Goal: Check status

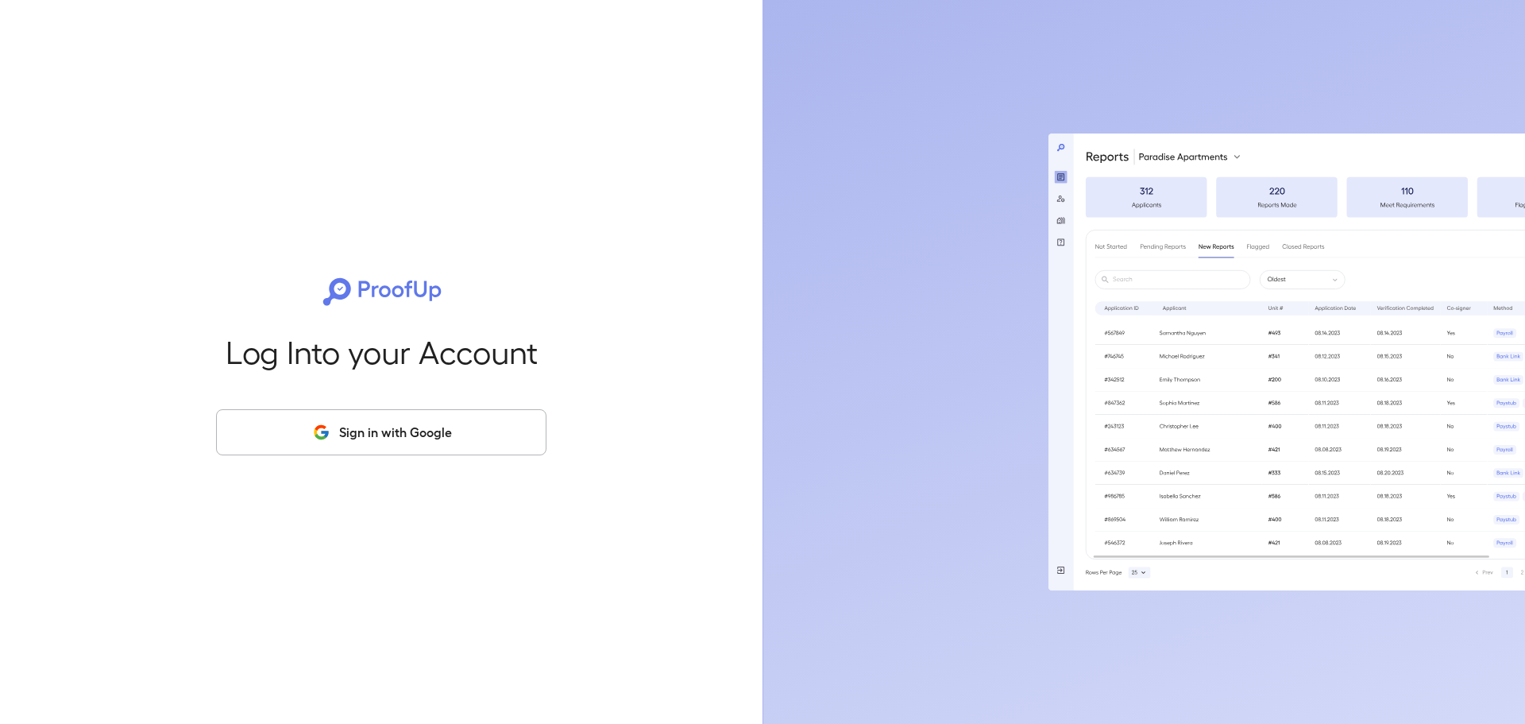
click at [402, 424] on button "Sign in with Google" at bounding box center [381, 432] width 330 height 46
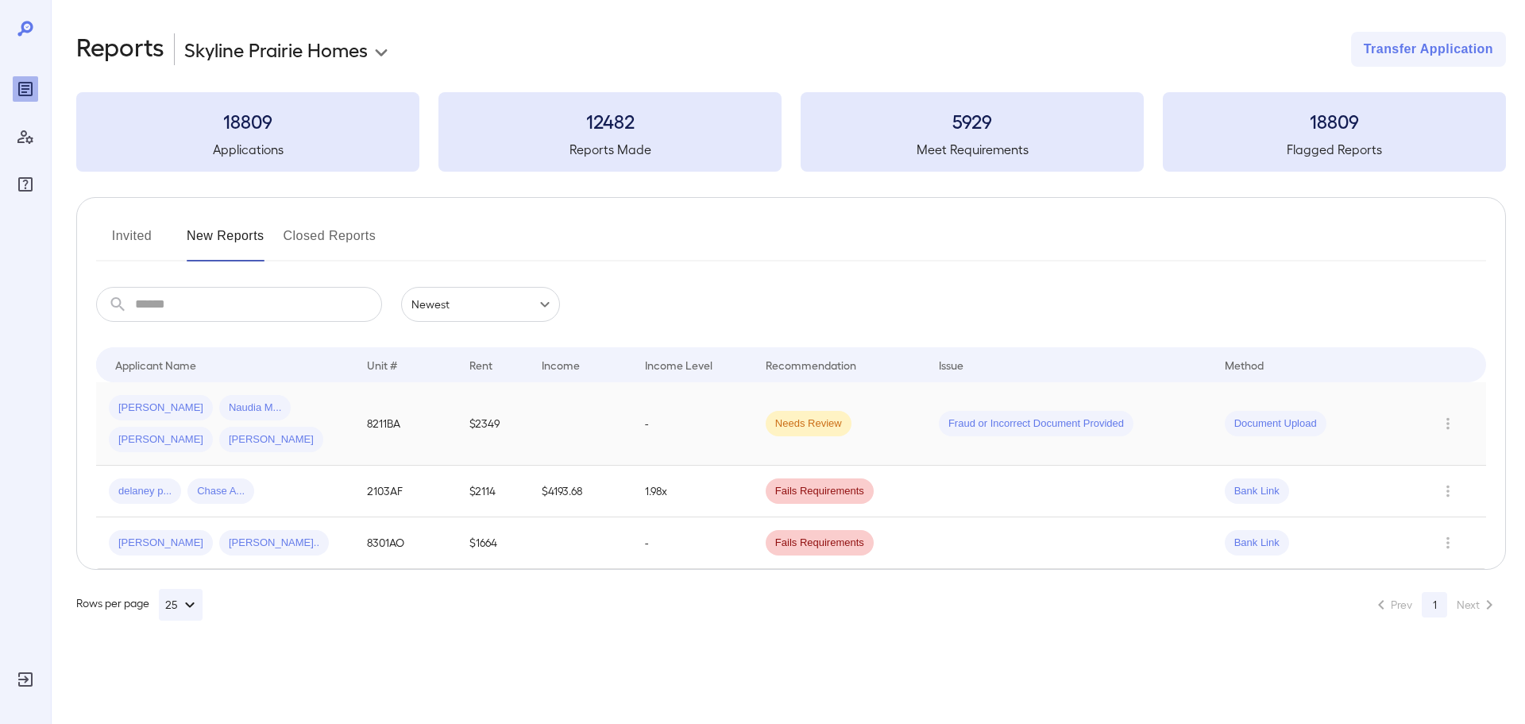
click at [1167, 436] on td "Fraud or Incorrect Document Provided" at bounding box center [1069, 423] width 286 height 83
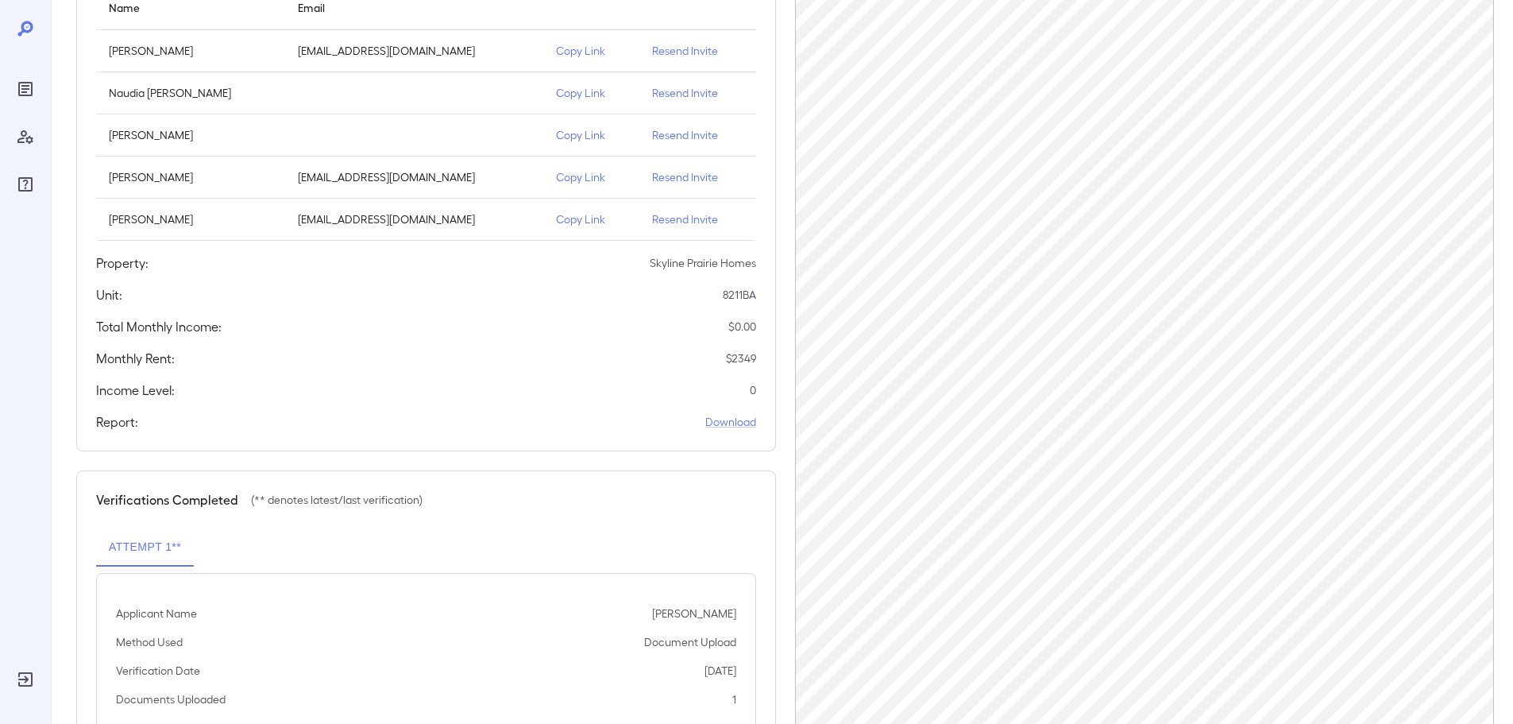
scroll to position [328, 0]
